Goal: Find specific page/section: Find specific page/section

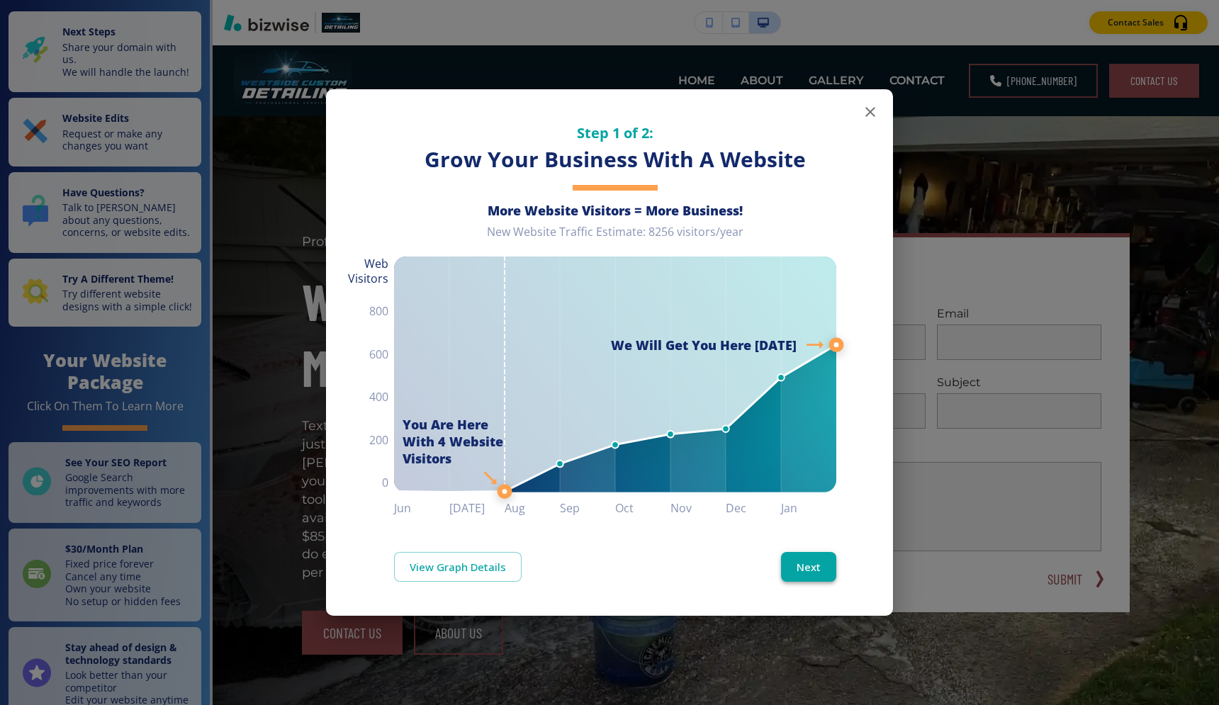
click at [811, 579] on button "Next" at bounding box center [808, 567] width 55 height 30
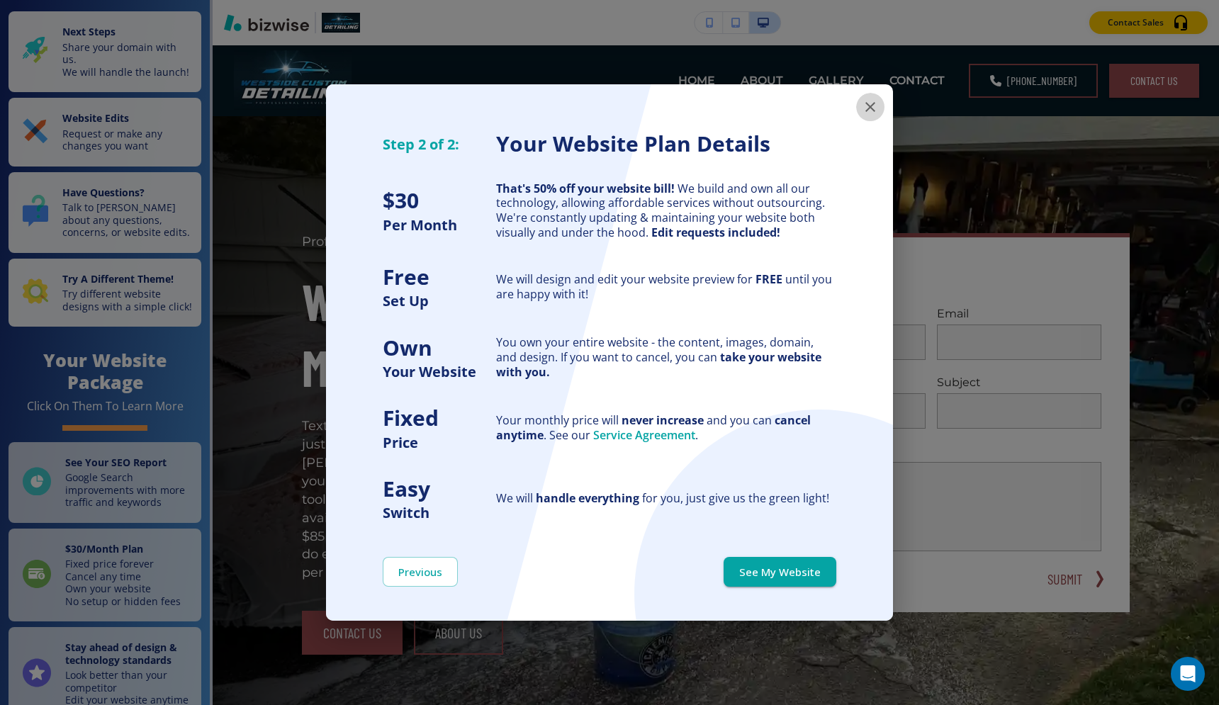
click at [865, 98] on button "button" at bounding box center [870, 107] width 28 height 28
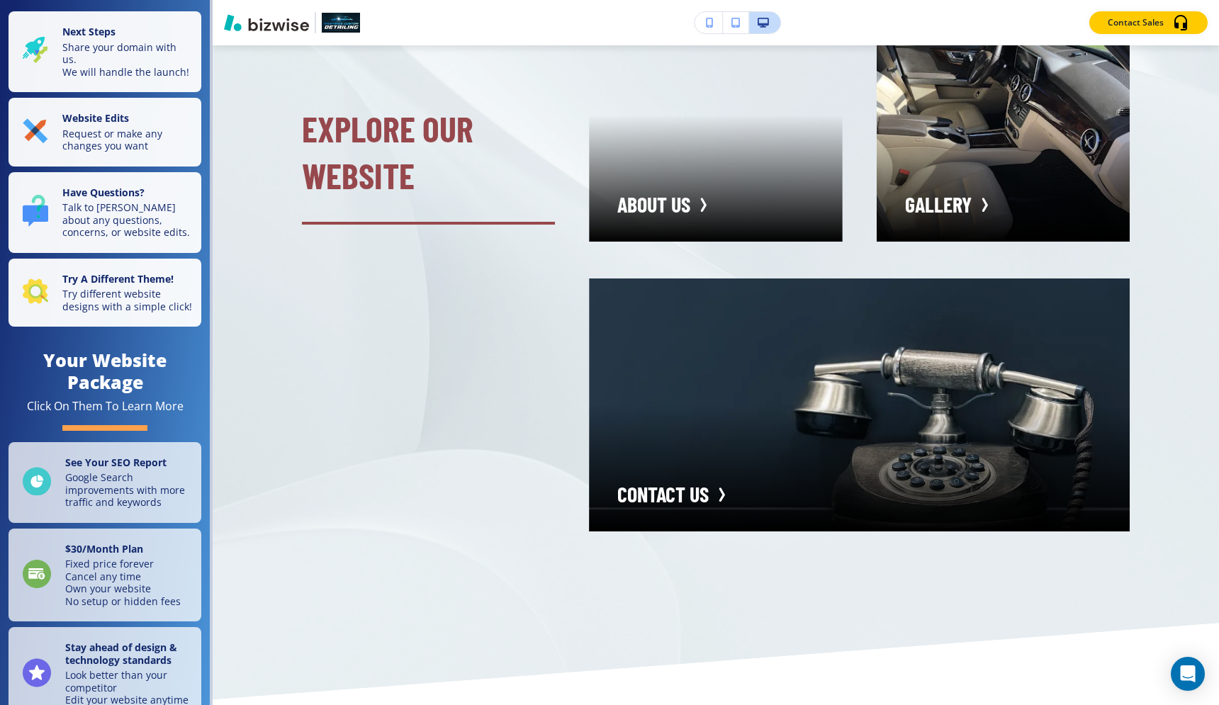
scroll to position [4459, 0]
